Goal: Task Accomplishment & Management: Use online tool/utility

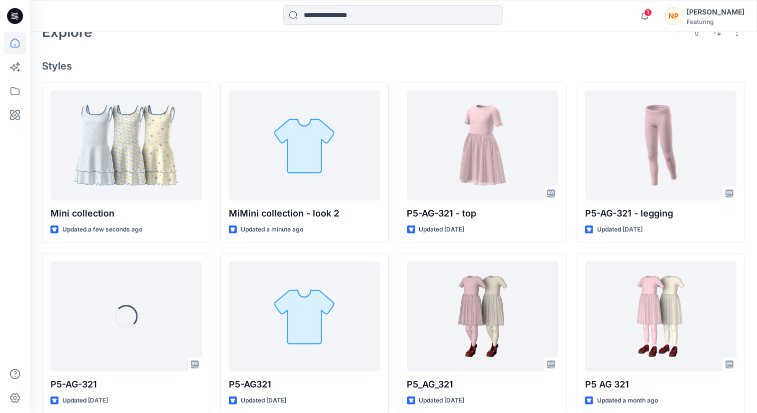
scroll to position [250, 0]
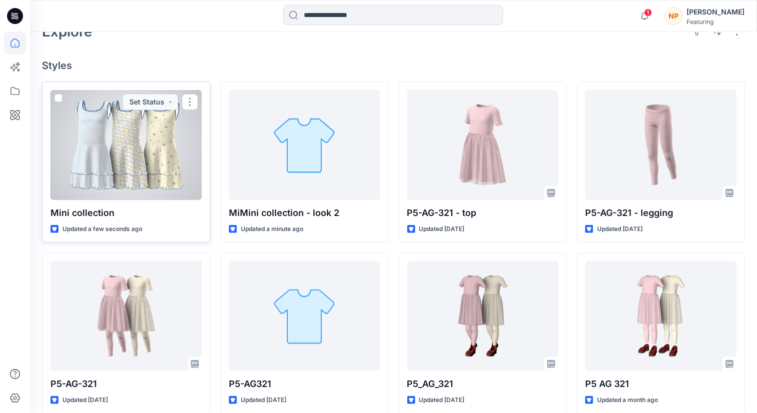
click at [145, 162] on div at bounding box center [125, 145] width 151 height 110
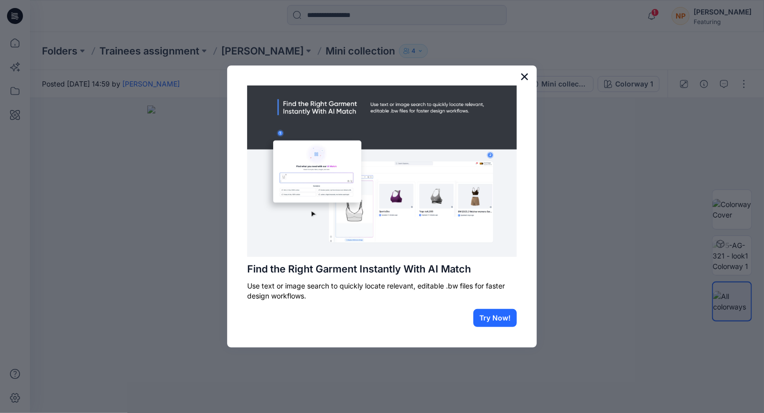
click at [523, 77] on button "×" at bounding box center [524, 76] width 9 height 16
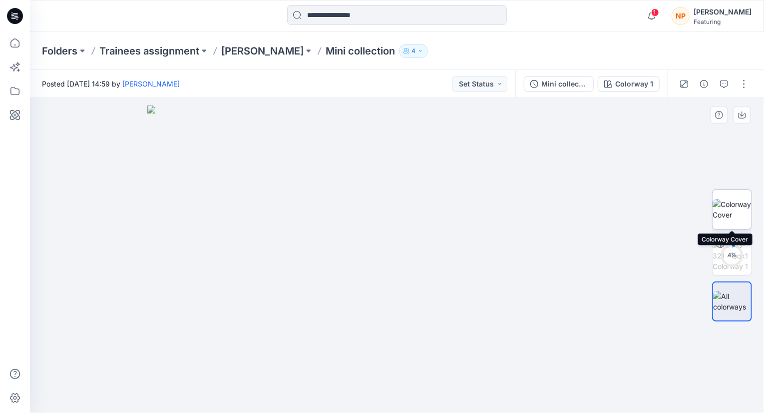
click at [744, 207] on img at bounding box center [732, 209] width 39 height 21
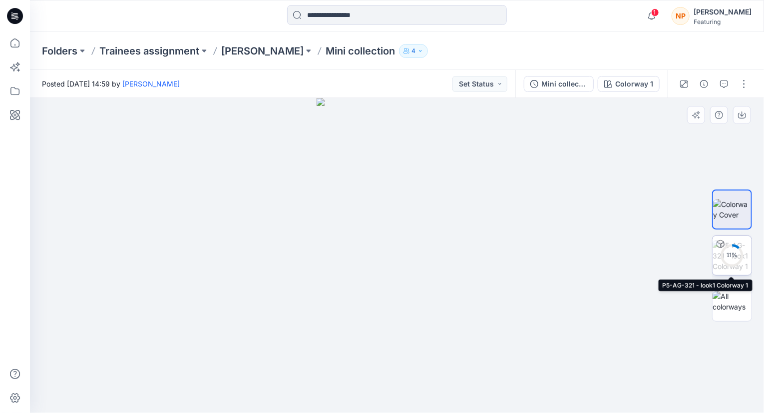
click at [738, 253] on div "11 %" at bounding box center [732, 255] width 24 height 8
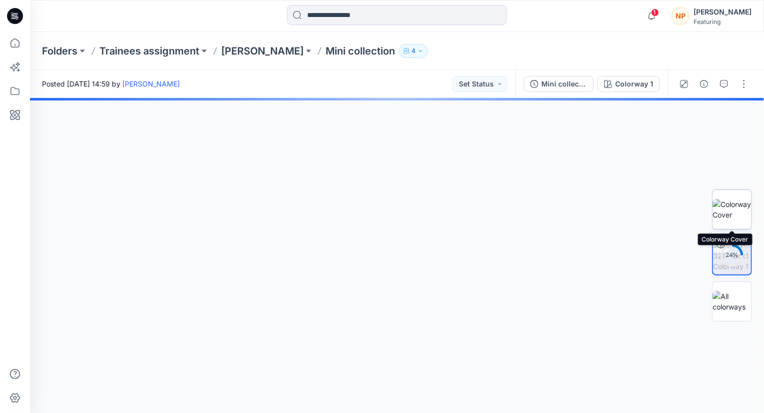
click at [735, 209] on img at bounding box center [732, 209] width 39 height 21
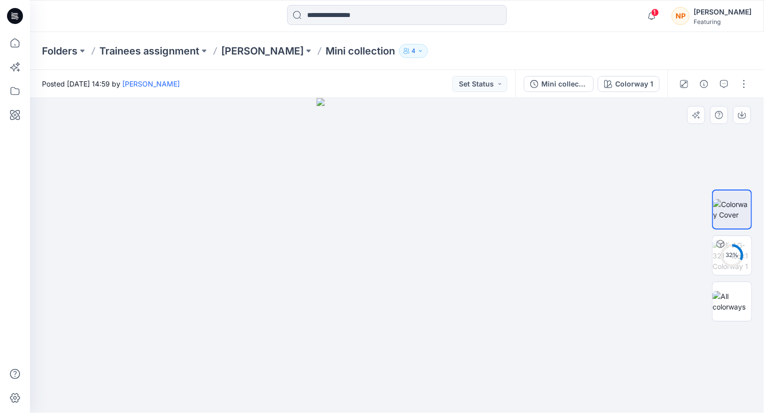
drag, startPoint x: 481, startPoint y: 263, endPoint x: 475, endPoint y: 264, distance: 7.1
click at [475, 264] on div at bounding box center [397, 255] width 734 height 315
click at [738, 256] on div "35 %" at bounding box center [732, 255] width 24 height 8
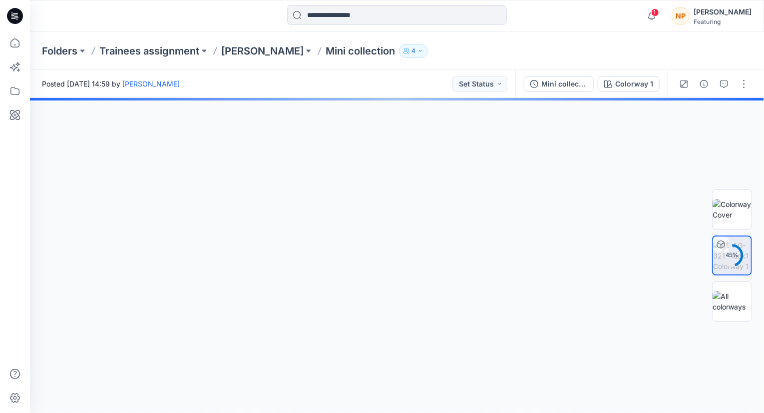
click at [417, 256] on div at bounding box center [397, 255] width 734 height 315
click at [647, 88] on div "Colorway 1" at bounding box center [634, 83] width 38 height 11
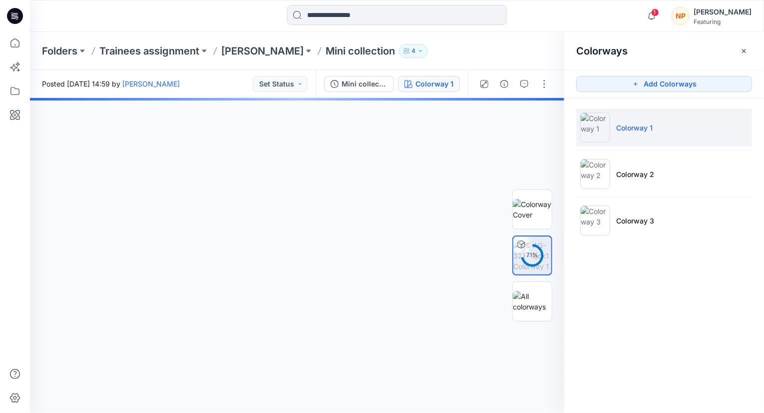
click at [428, 202] on div at bounding box center [297, 255] width 534 height 315
click at [744, 50] on icon "button" at bounding box center [743, 50] width 3 height 3
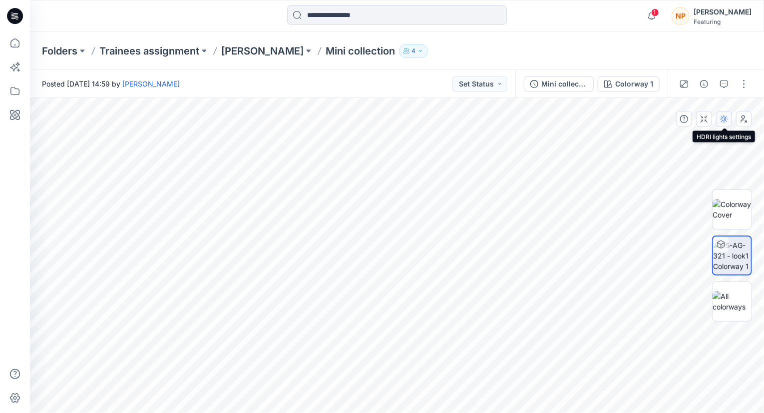
click at [728, 124] on button "button" at bounding box center [724, 119] width 16 height 16
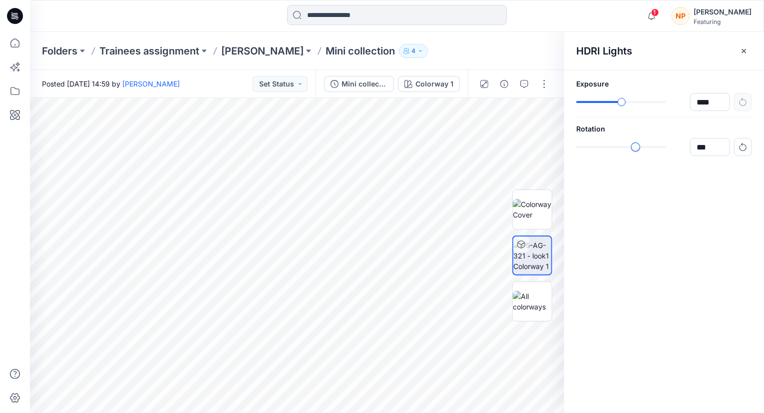
type input "*****"
click at [632, 147] on div "slider-ex-1" at bounding box center [635, 146] width 9 height 9
type input "******"
click at [632, 104] on div "slider-ex-1" at bounding box center [632, 101] width 9 height 9
type input "*****"
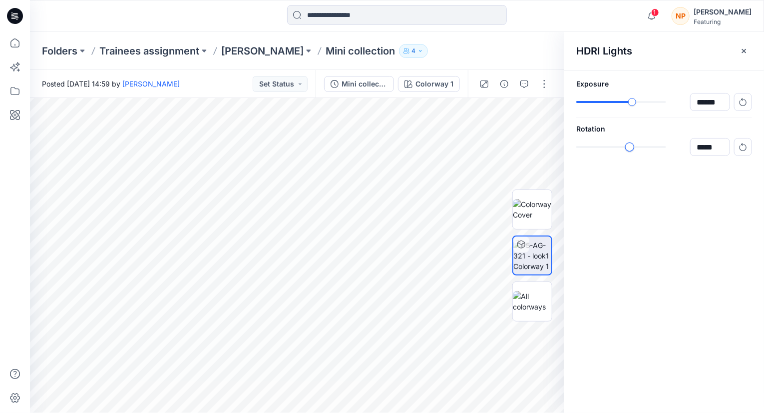
click at [629, 151] on div "*****" at bounding box center [664, 147] width 176 height 18
type input "******"
click at [631, 106] on div "******" at bounding box center [664, 102] width 176 height 18
click at [745, 53] on icon "button" at bounding box center [744, 51] width 8 height 8
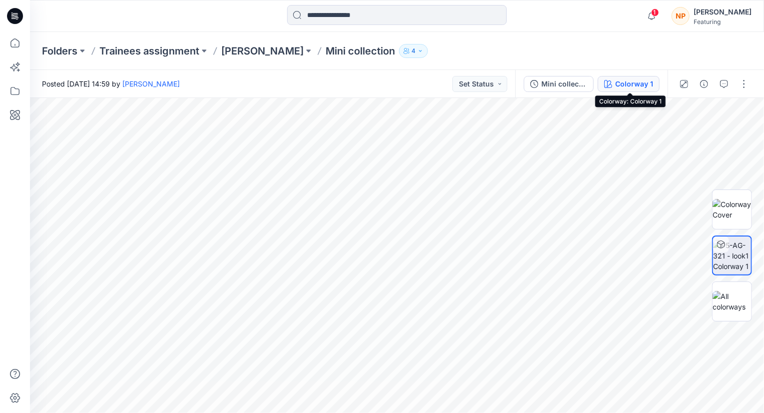
click at [633, 79] on div "Colorway 1" at bounding box center [634, 83] width 38 height 11
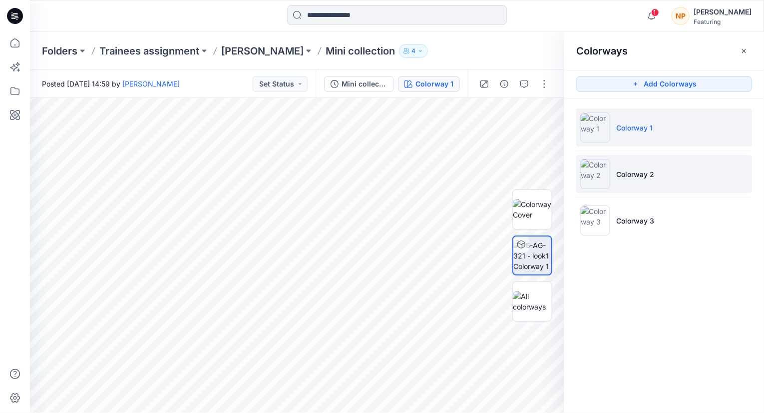
click at [596, 175] on img at bounding box center [595, 174] width 30 height 30
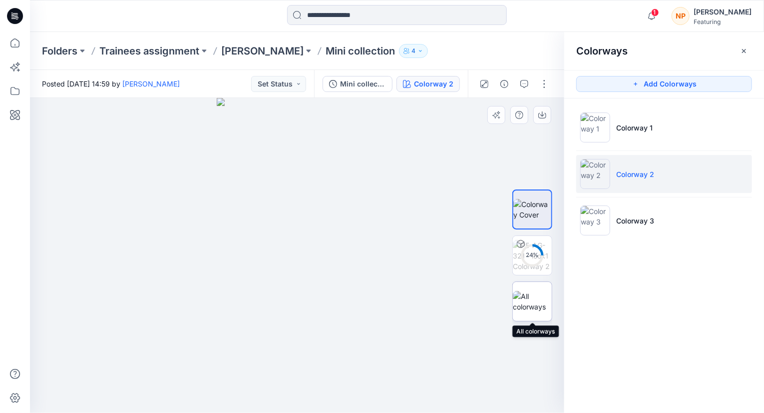
click at [530, 301] on img at bounding box center [532, 301] width 39 height 21
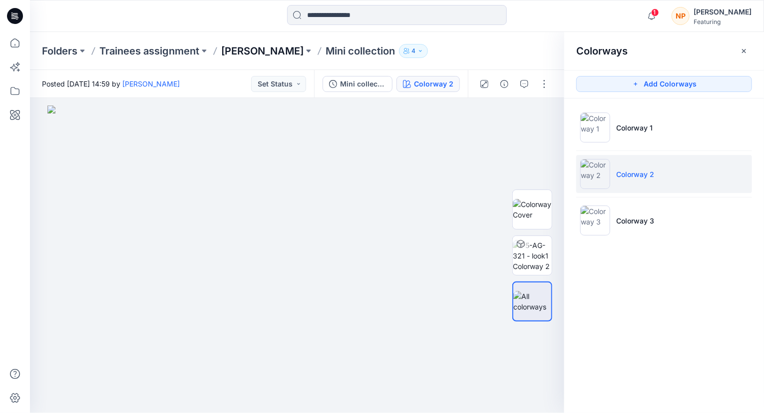
click at [252, 48] on p "[PERSON_NAME]" at bounding box center [262, 51] width 82 height 14
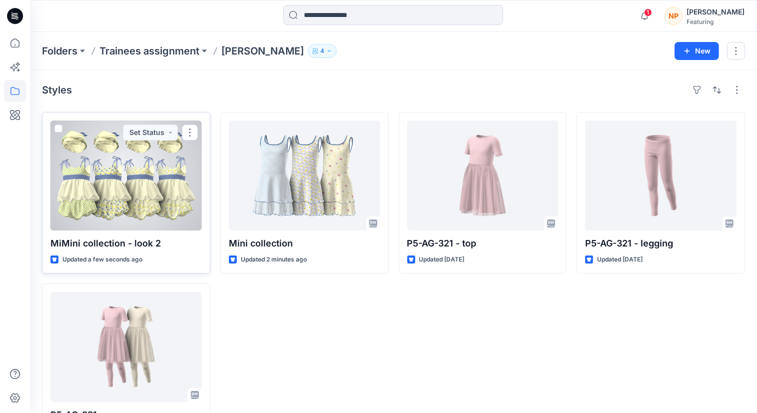
click at [160, 193] on div at bounding box center [125, 175] width 151 height 110
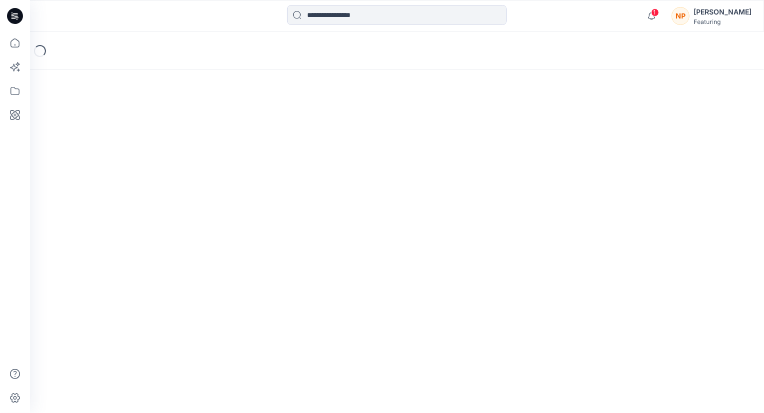
click at [160, 193] on div "Loading..." at bounding box center [397, 222] width 734 height 381
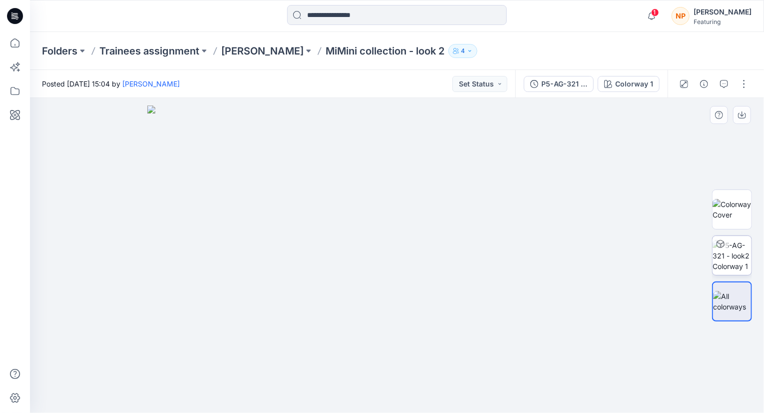
click at [739, 256] on img at bounding box center [732, 255] width 39 height 31
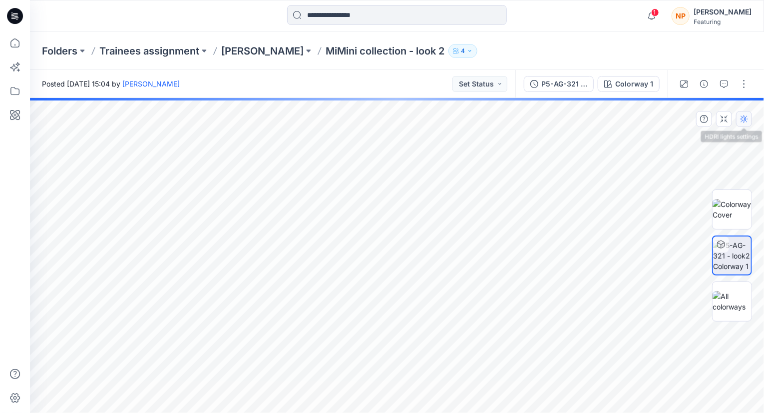
click at [745, 124] on button "button" at bounding box center [744, 119] width 16 height 16
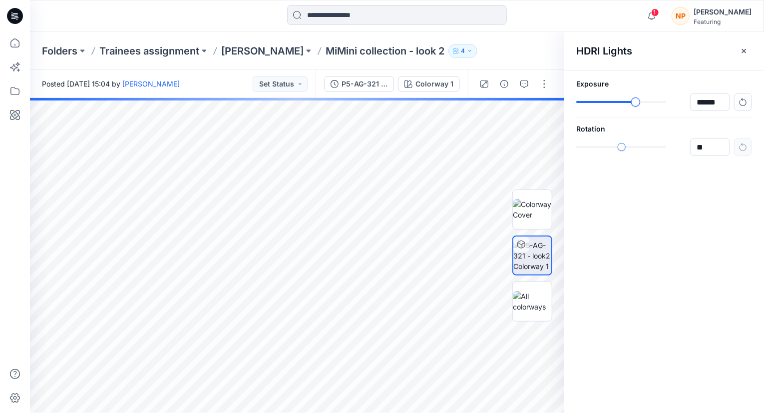
type input "******"
click at [637, 102] on div "slider-ex-1" at bounding box center [637, 101] width 9 height 9
click at [621, 151] on div "slider-ex-1" at bounding box center [621, 146] width 9 height 9
type input "*****"
click at [624, 148] on div "slider-ex-1" at bounding box center [624, 146] width 9 height 9
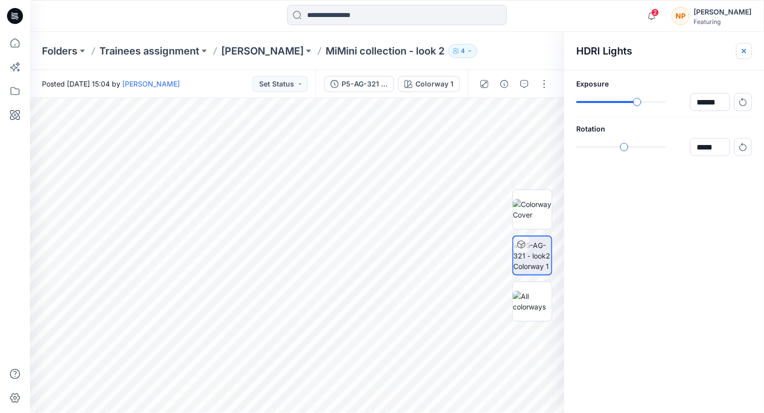
click at [744, 52] on icon "button" at bounding box center [744, 51] width 8 height 8
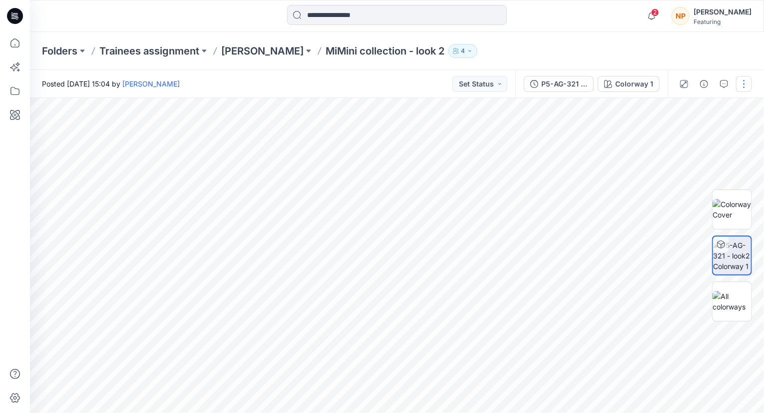
click at [742, 88] on button "button" at bounding box center [744, 84] width 16 height 16
click at [479, 90] on button "Set Status" at bounding box center [480, 84] width 55 height 16
click at [745, 87] on button "button" at bounding box center [744, 84] width 16 height 16
click at [708, 214] on button "View" at bounding box center [702, 218] width 92 height 18
click at [724, 259] on img at bounding box center [732, 255] width 38 height 31
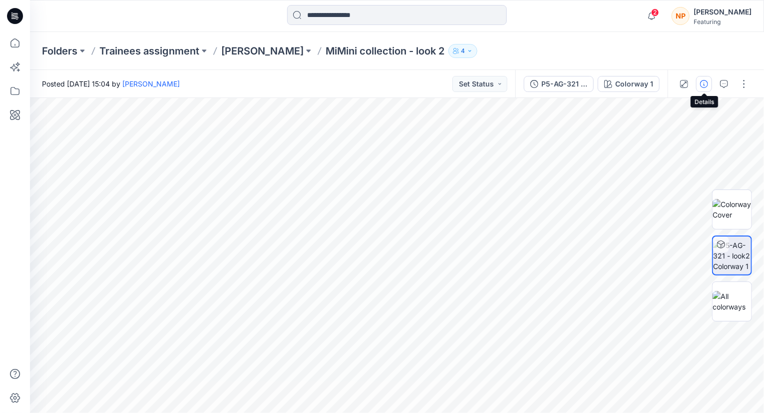
click at [703, 85] on icon "button" at bounding box center [704, 84] width 8 height 8
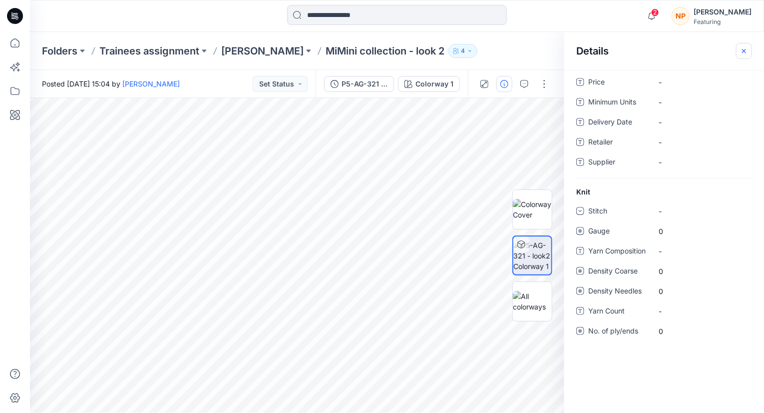
click at [743, 48] on icon "button" at bounding box center [744, 50] width 4 height 4
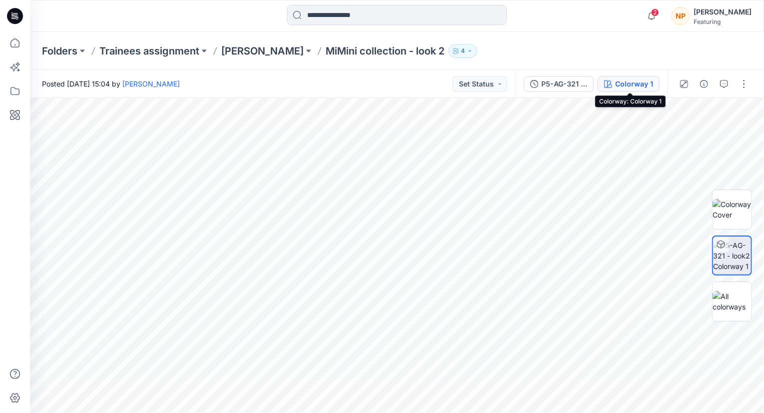
click at [618, 81] on div "Colorway 1" at bounding box center [634, 83] width 38 height 11
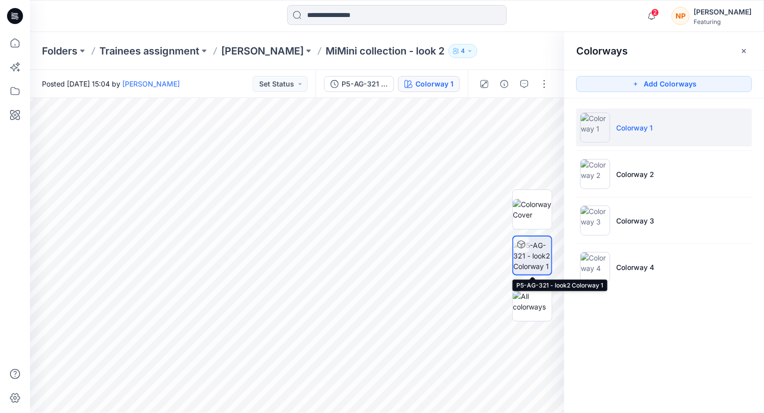
click at [544, 256] on img at bounding box center [532, 255] width 38 height 31
click at [543, 255] on img at bounding box center [532, 255] width 38 height 31
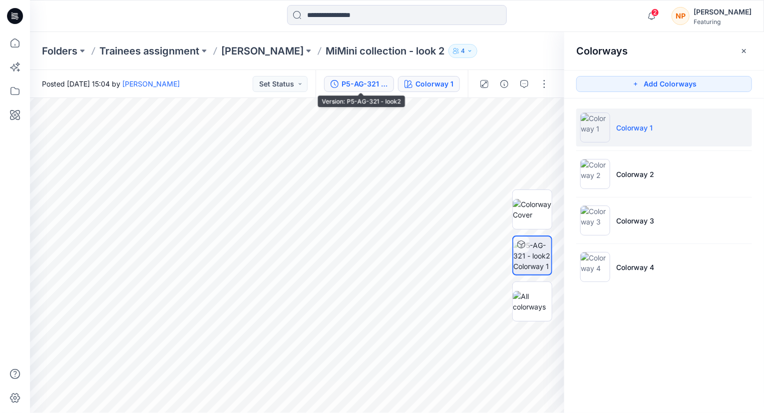
click at [374, 87] on div "P5-AG-321 - look2" at bounding box center [365, 83] width 46 height 11
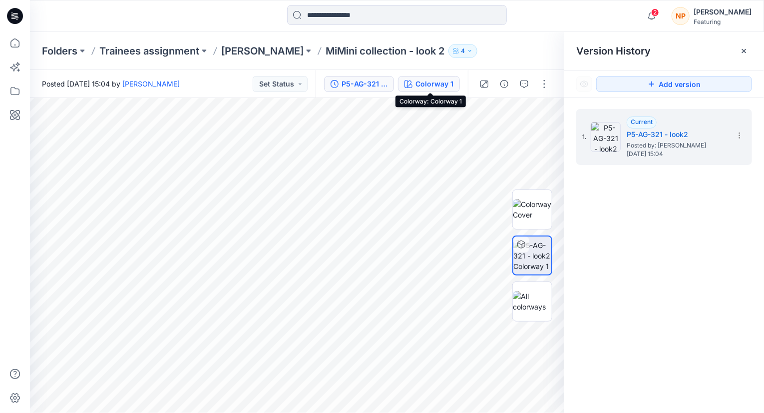
click at [416, 84] on button "Colorway 1" at bounding box center [429, 84] width 62 height 16
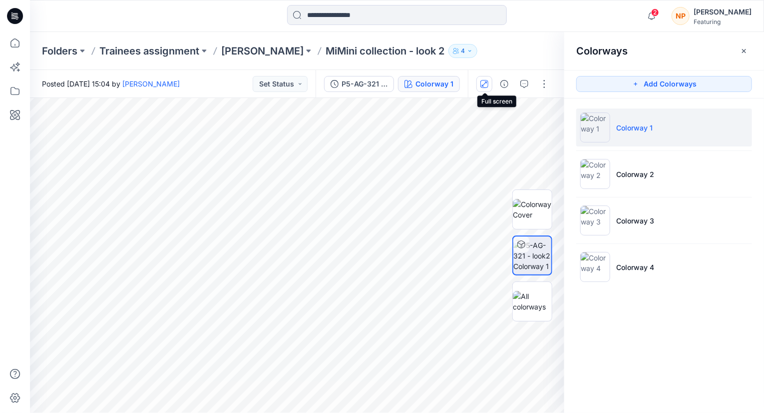
click at [485, 82] on icon "button" at bounding box center [484, 84] width 8 height 8
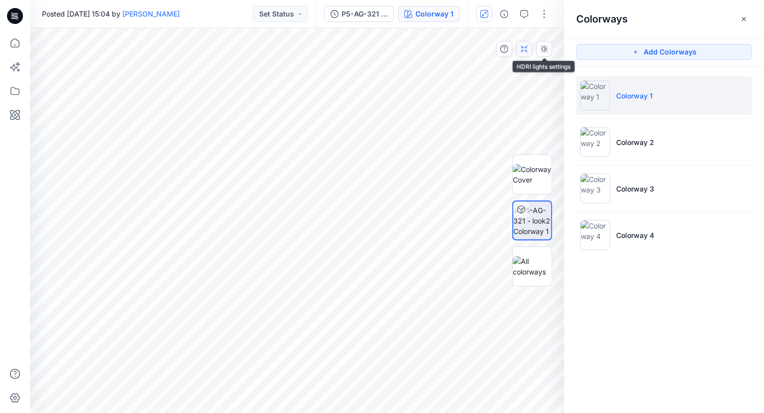
click at [527, 51] on icon "button" at bounding box center [526, 51] width 2 height 2
click at [509, 50] on button "button" at bounding box center [504, 49] width 16 height 16
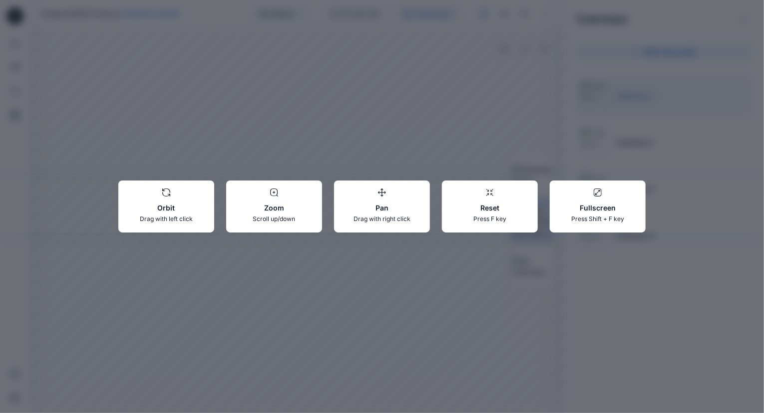
click at [444, 90] on div "Orbit Drag with left click Zoom Scroll up/down Pan Drag with right click Reset …" at bounding box center [382, 206] width 764 height 413
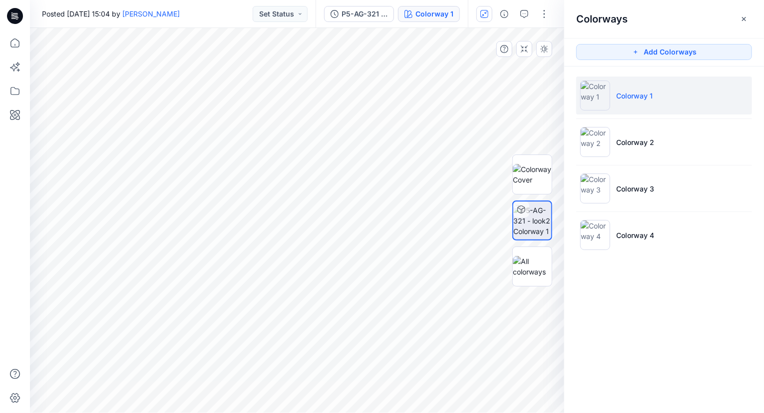
click at [660, 300] on div "Colorways Add Colorways Colorway 1 Colorway 2 Colorway 3 Colorway 4" at bounding box center [664, 206] width 200 height 413
click at [747, 22] on icon "button" at bounding box center [744, 19] width 8 height 8
